Goal: Navigation & Orientation: Find specific page/section

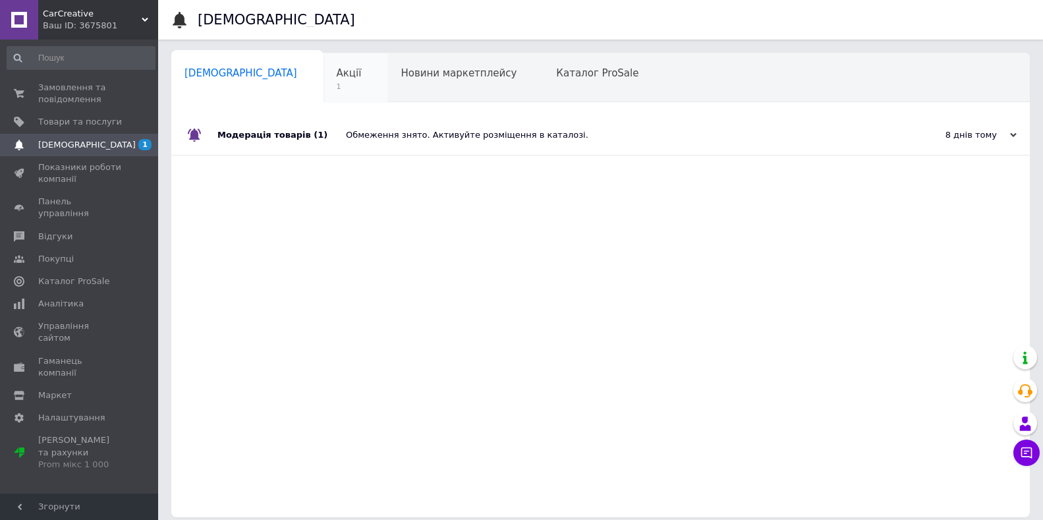
click at [337, 72] on span "Акції" at bounding box center [349, 73] width 25 height 12
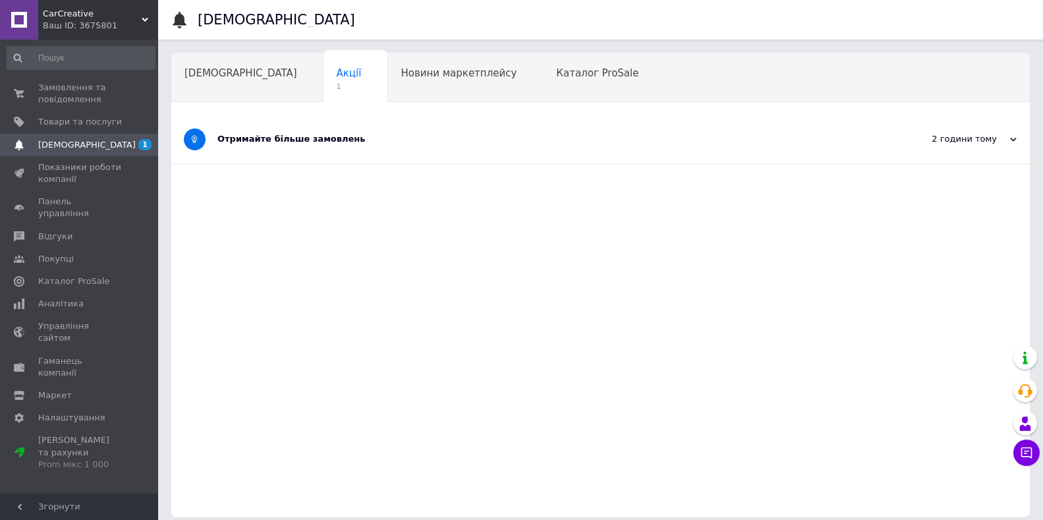
click at [295, 133] on div "Отримайте більше замовлень" at bounding box center [550, 139] width 667 height 12
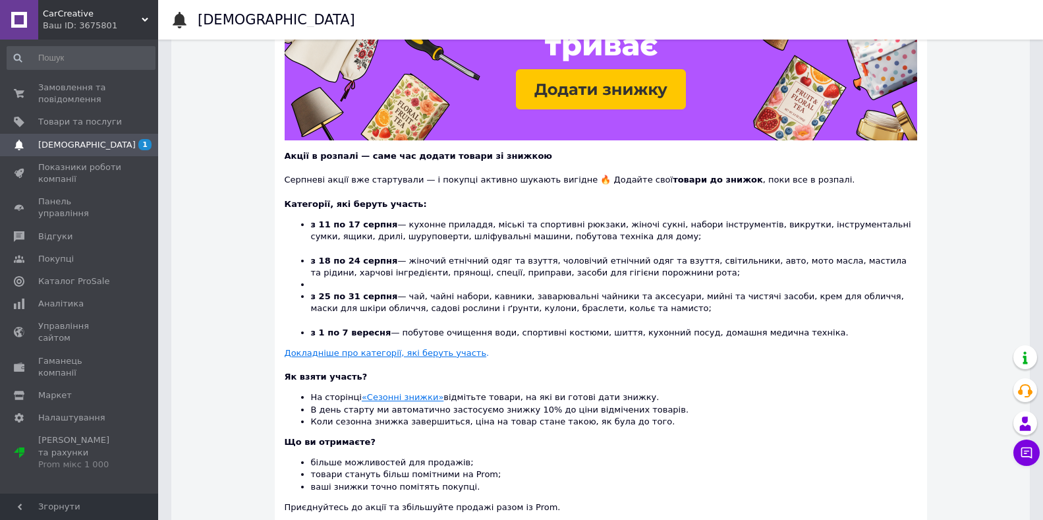
scroll to position [264, 0]
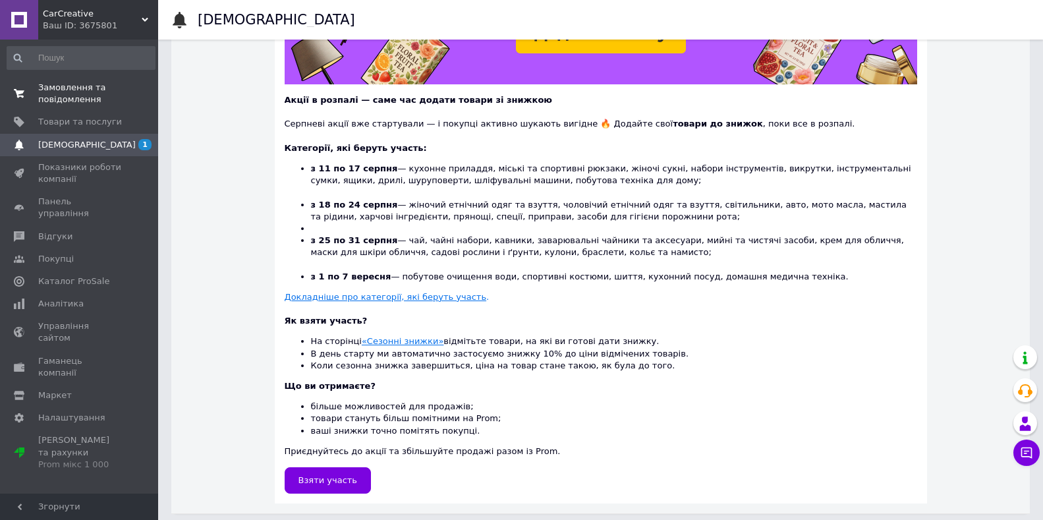
click at [56, 85] on span "Замовлення та повідомлення" at bounding box center [80, 94] width 84 height 24
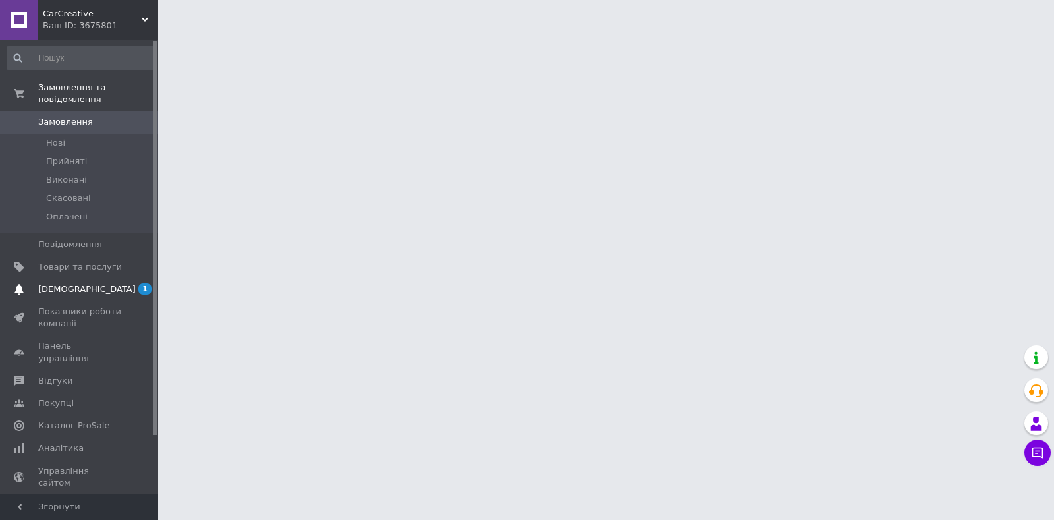
click at [69, 283] on span "[DEMOGRAPHIC_DATA]" at bounding box center [87, 289] width 98 height 12
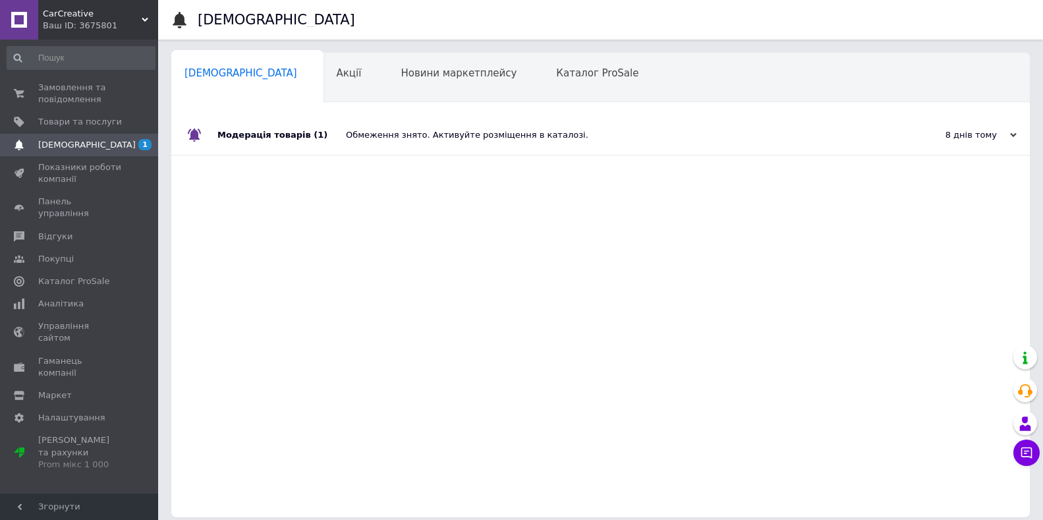
click at [435, 134] on div "Обмеження знято. Активуйте розміщення в каталозі." at bounding box center [615, 135] width 539 height 12
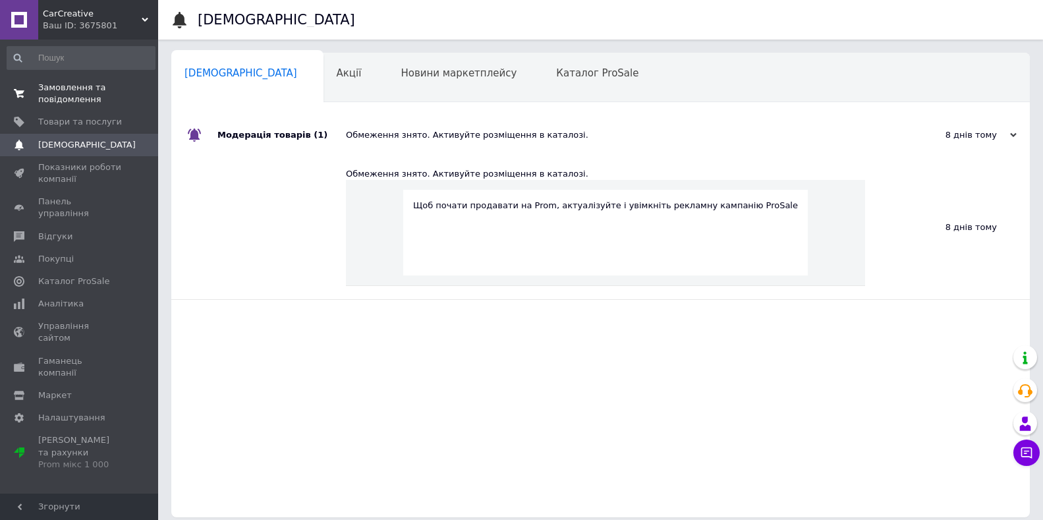
click at [67, 89] on span "Замовлення та повідомлення" at bounding box center [80, 94] width 84 height 24
